Goal: Information Seeking & Learning: Learn about a topic

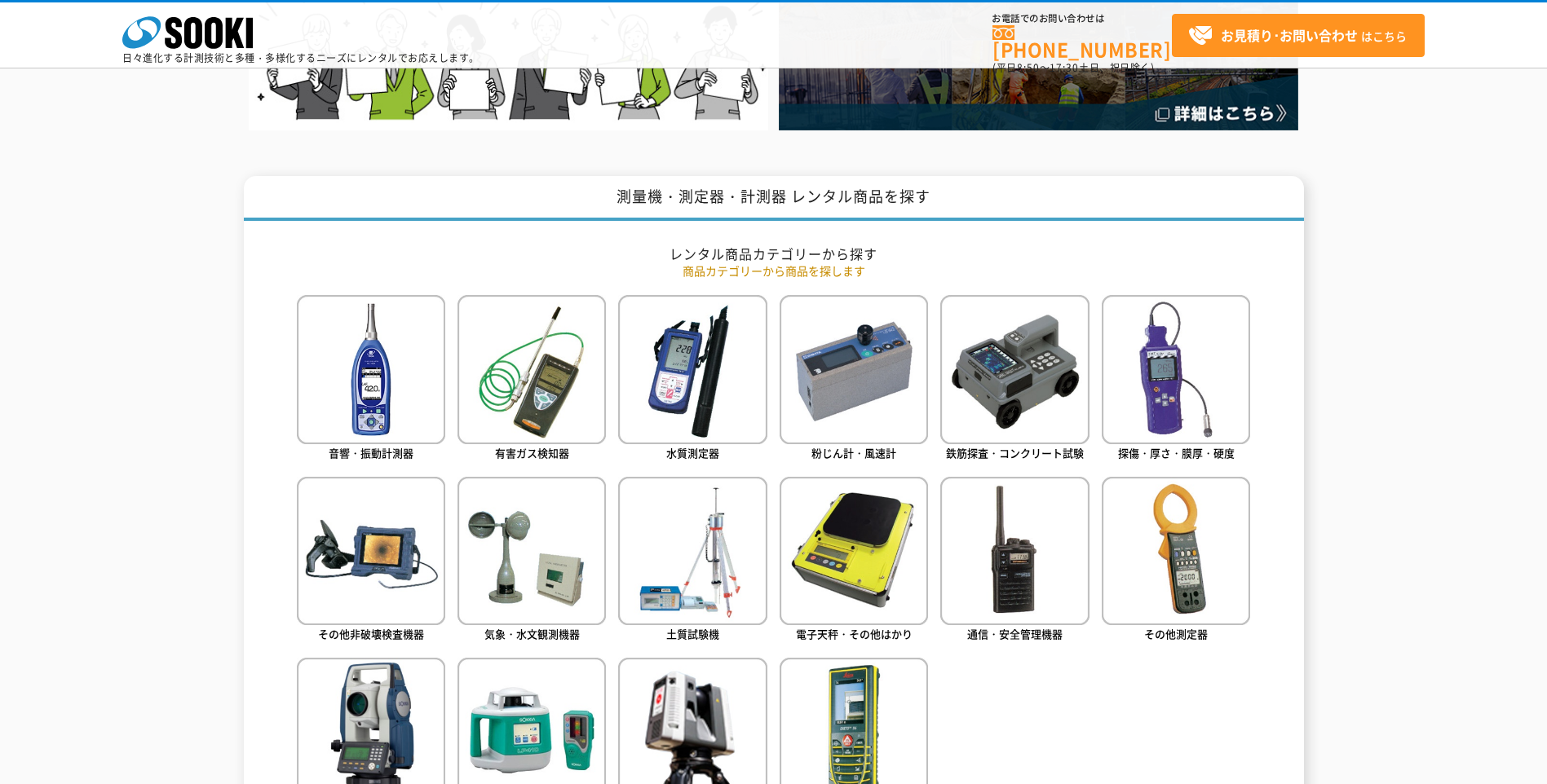
scroll to position [679, 0]
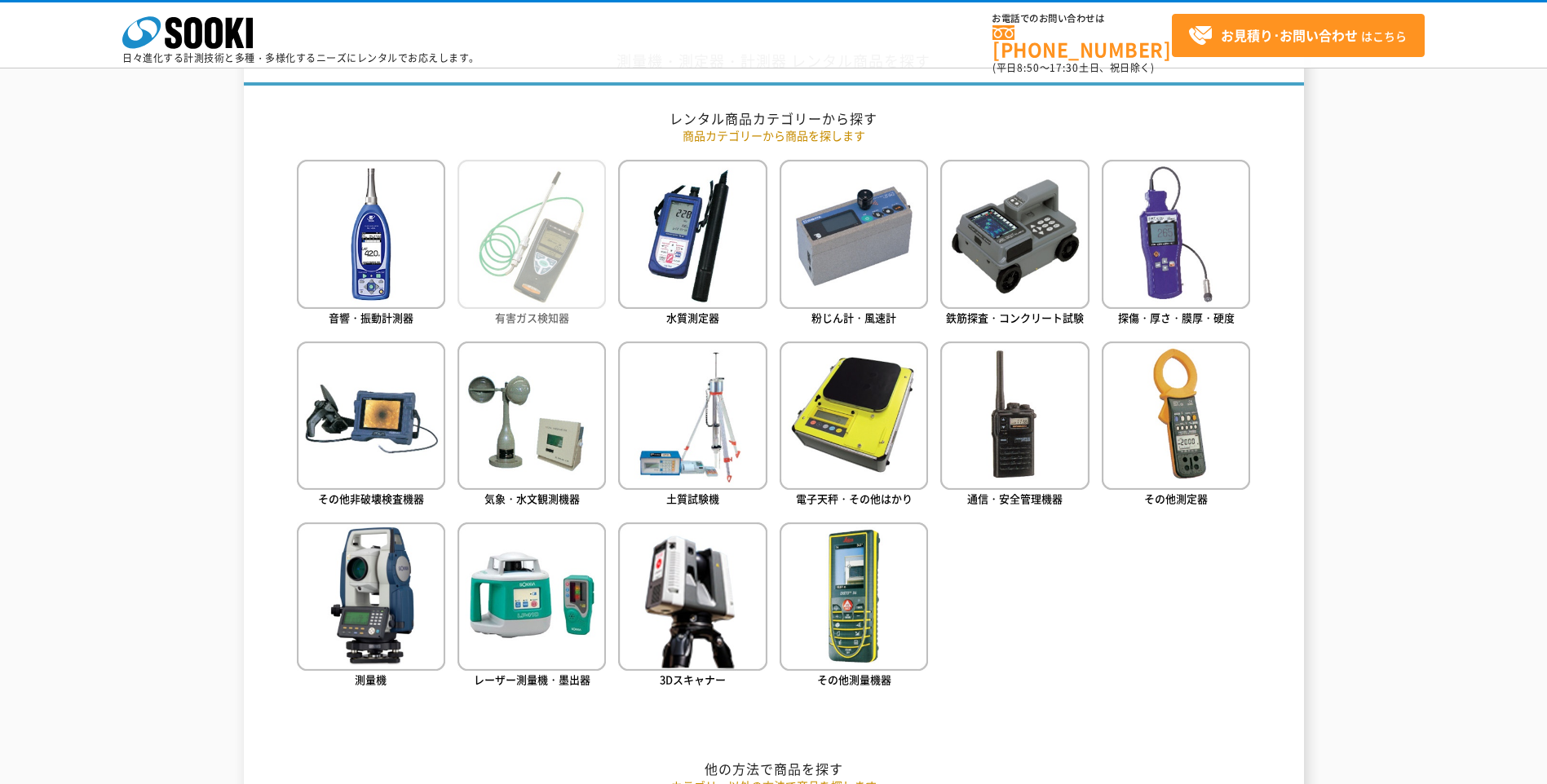
click at [578, 280] on img at bounding box center [532, 234] width 149 height 148
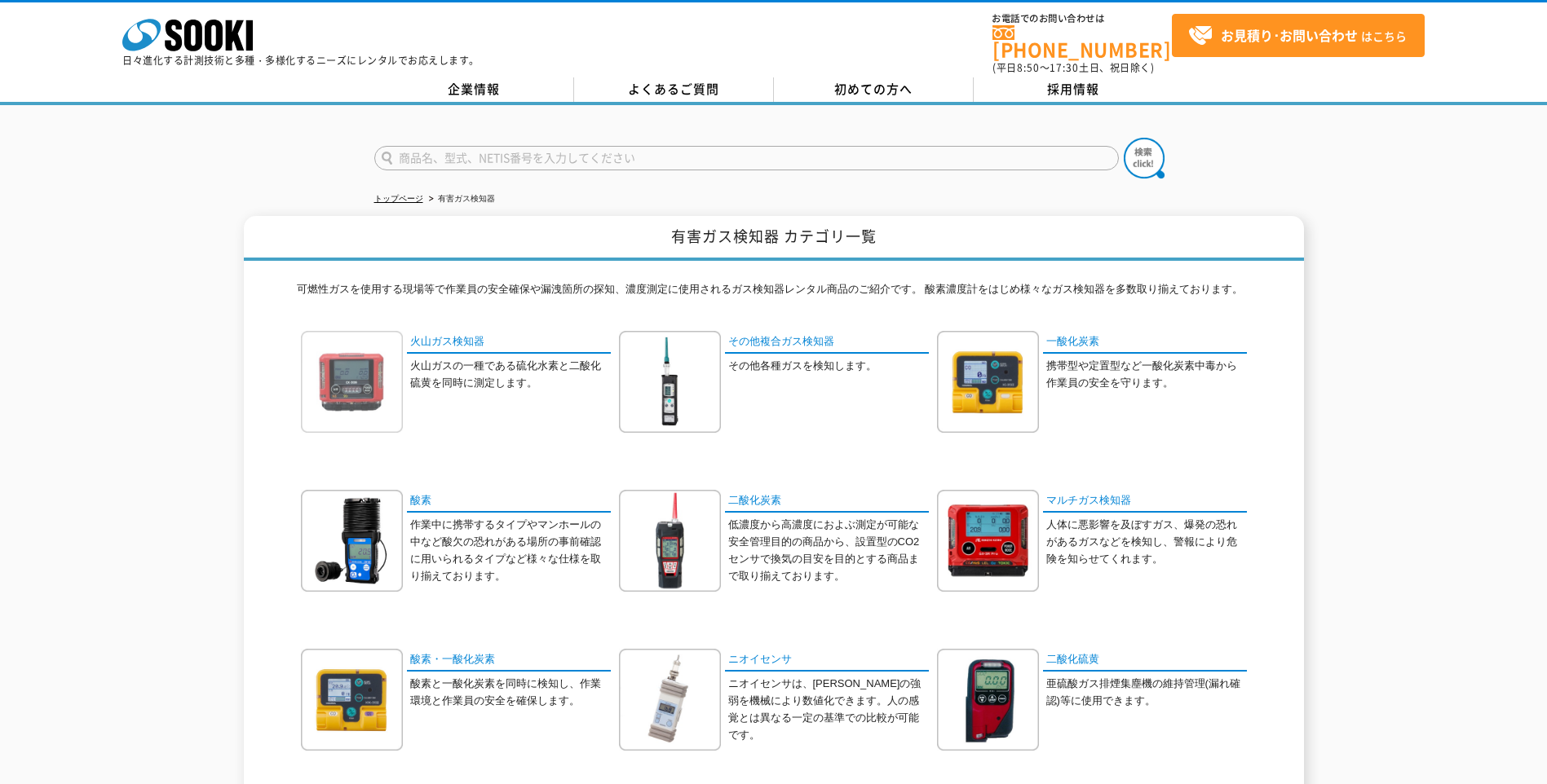
click at [373, 380] on img at bounding box center [351, 382] width 102 height 102
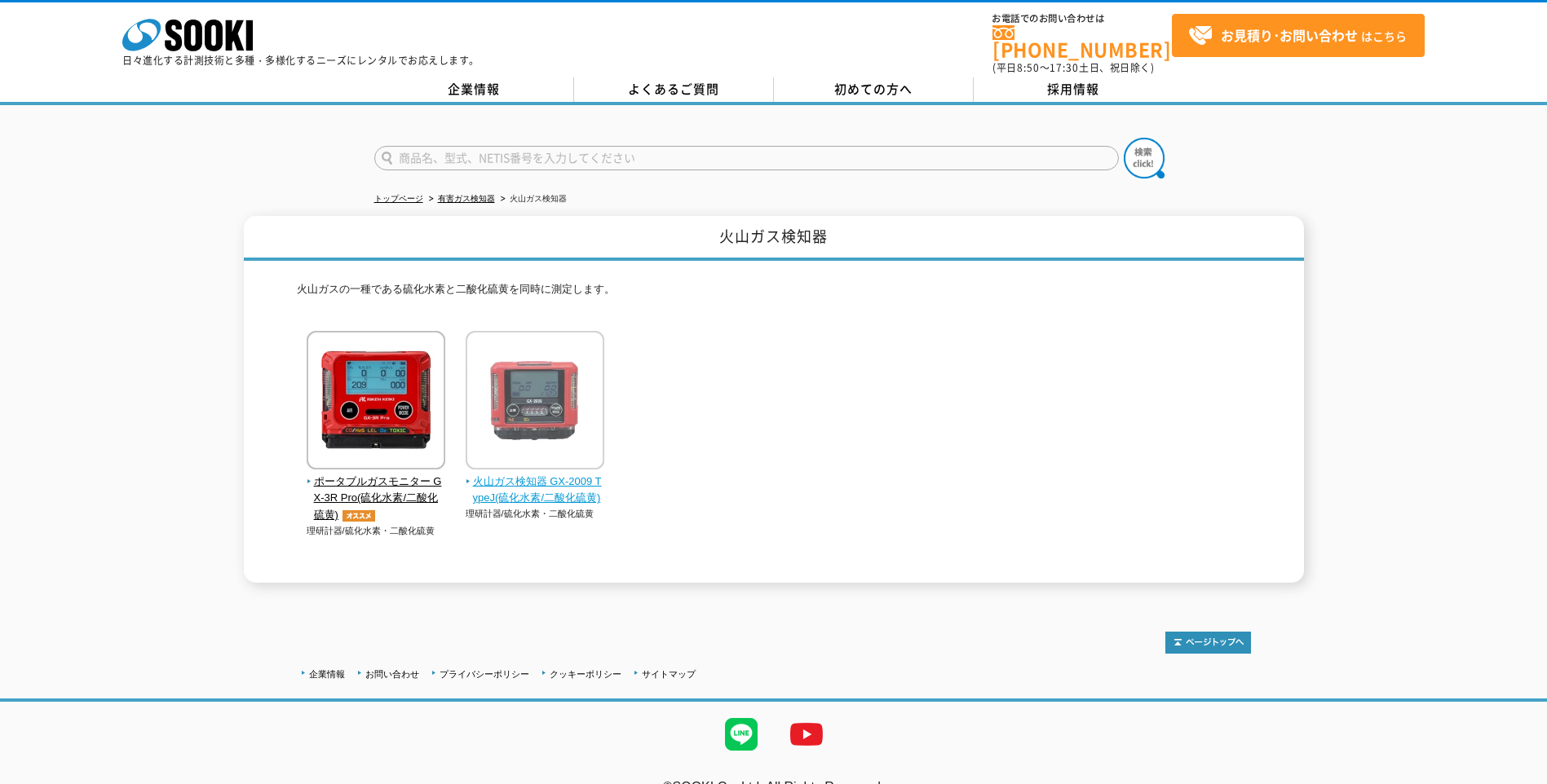
click at [527, 474] on span "火山ガス検知器 GX-2009 TypeJ(硫化水素/二酸化硫黄)" at bounding box center [536, 491] width 140 height 34
